Goal: Find specific page/section: Find specific page/section

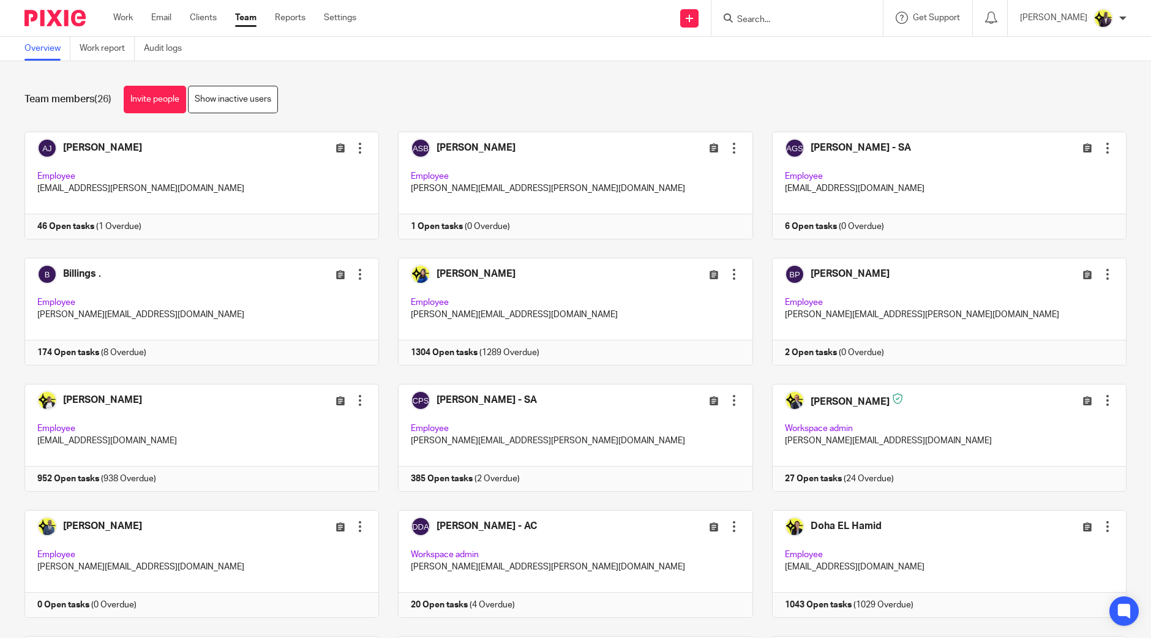
click at [836, 28] on div at bounding box center [796, 18] width 171 height 36
click at [821, 20] on input "Search" at bounding box center [791, 20] width 110 height 11
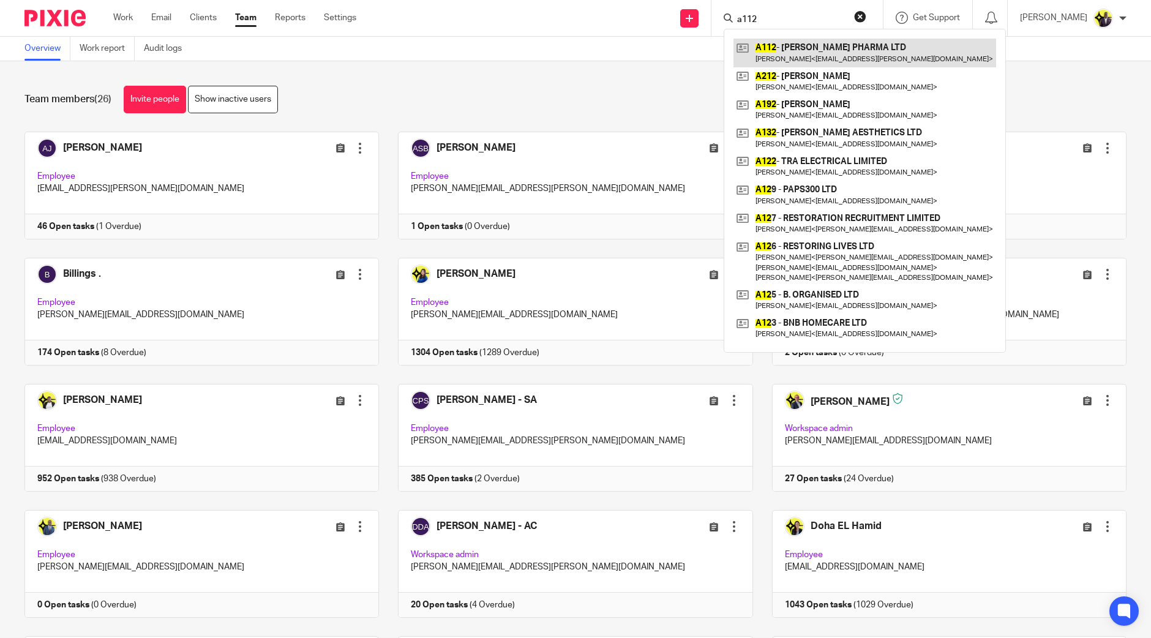
type input "a112"
click at [837, 56] on link at bounding box center [864, 53] width 263 height 28
